Goal: Task Accomplishment & Management: Manage account settings

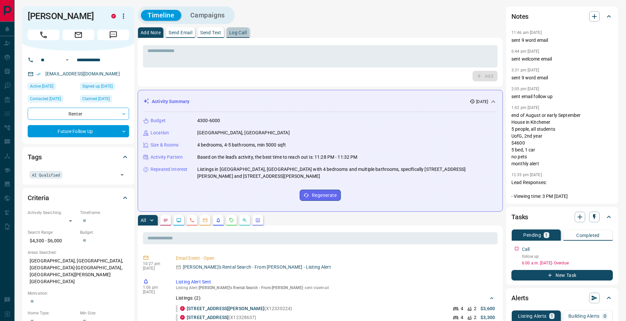
click at [244, 34] on p "Log Call" at bounding box center [237, 32] width 17 height 5
click at [480, 77] on button "Log Call" at bounding box center [485, 76] width 26 height 11
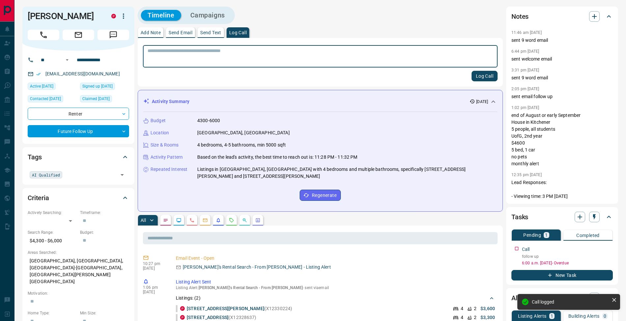
drag, startPoint x: 152, startPoint y: 29, endPoint x: 154, endPoint y: 43, distance: 13.7
click at [152, 30] on button "Add Note" at bounding box center [150, 32] width 25 height 11
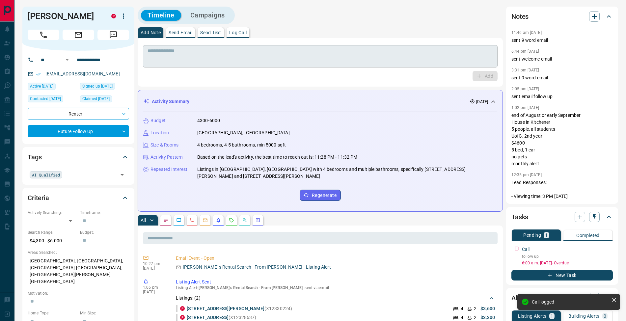
click at [154, 46] on div "* ​" at bounding box center [320, 56] width 355 height 22
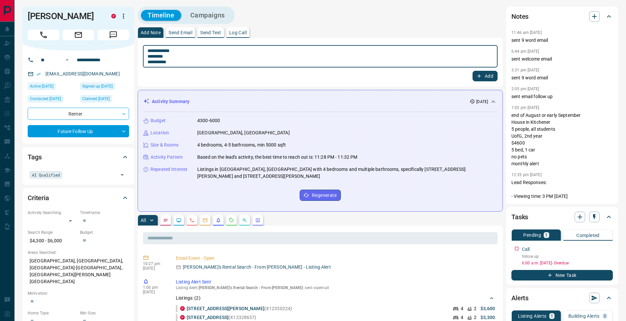
click at [151, 58] on textarea "**********" at bounding box center [320, 56] width 345 height 17
type textarea "**********"
click at [482, 76] on button "Add" at bounding box center [485, 76] width 25 height 11
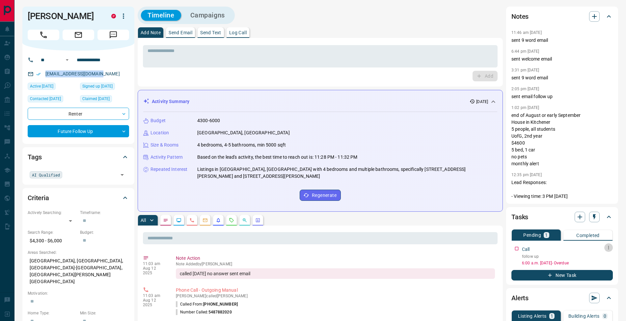
click at [607, 249] on icon "button" at bounding box center [608, 247] width 5 height 5
click at [605, 260] on li "Edit" at bounding box center [598, 260] width 29 height 10
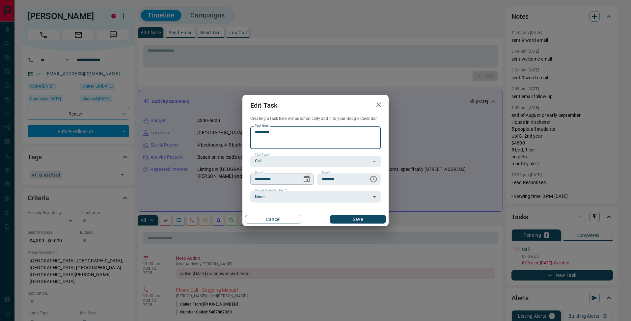
click at [307, 180] on icon "Choose date, selected date is Aug 7, 2025" at bounding box center [307, 179] width 6 height 7
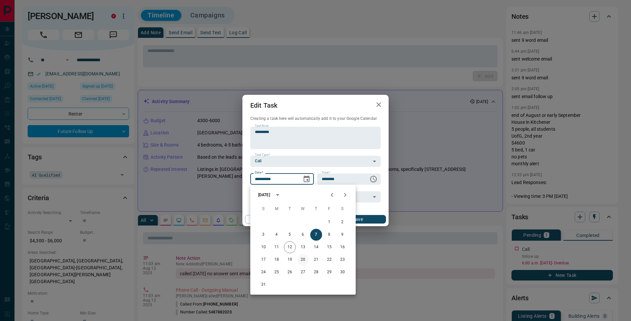
click at [303, 260] on button "20" at bounding box center [303, 260] width 12 height 12
type input "**********"
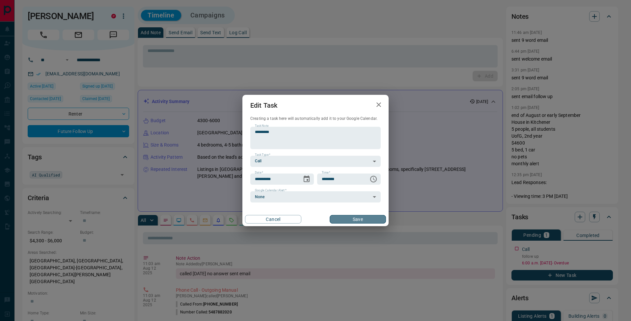
click at [367, 217] on button "Save" at bounding box center [358, 219] width 56 height 9
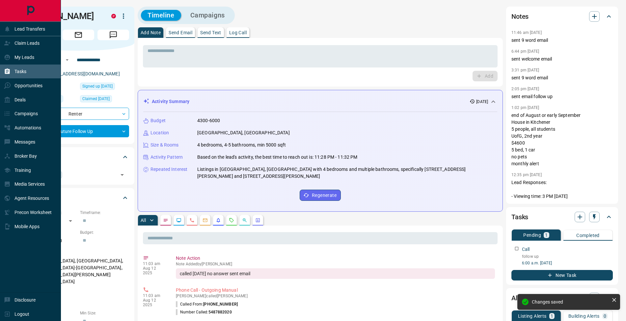
click at [6, 72] on icon at bounding box center [7, 72] width 5 height 6
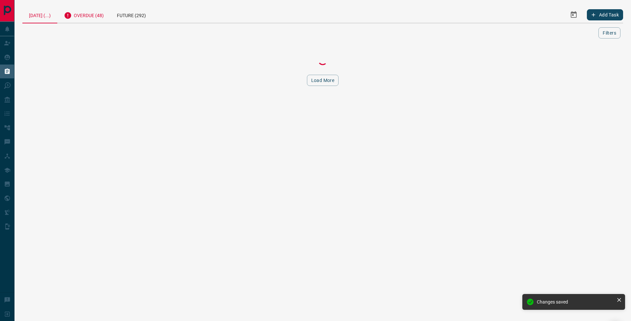
click at [89, 16] on div "Overdue (48)" at bounding box center [83, 15] width 53 height 16
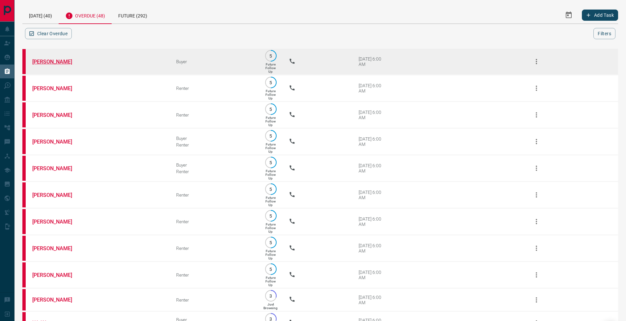
click at [57, 61] on link "[PERSON_NAME]" at bounding box center [56, 62] width 49 height 6
